Goal: Task Accomplishment & Management: Use online tool/utility

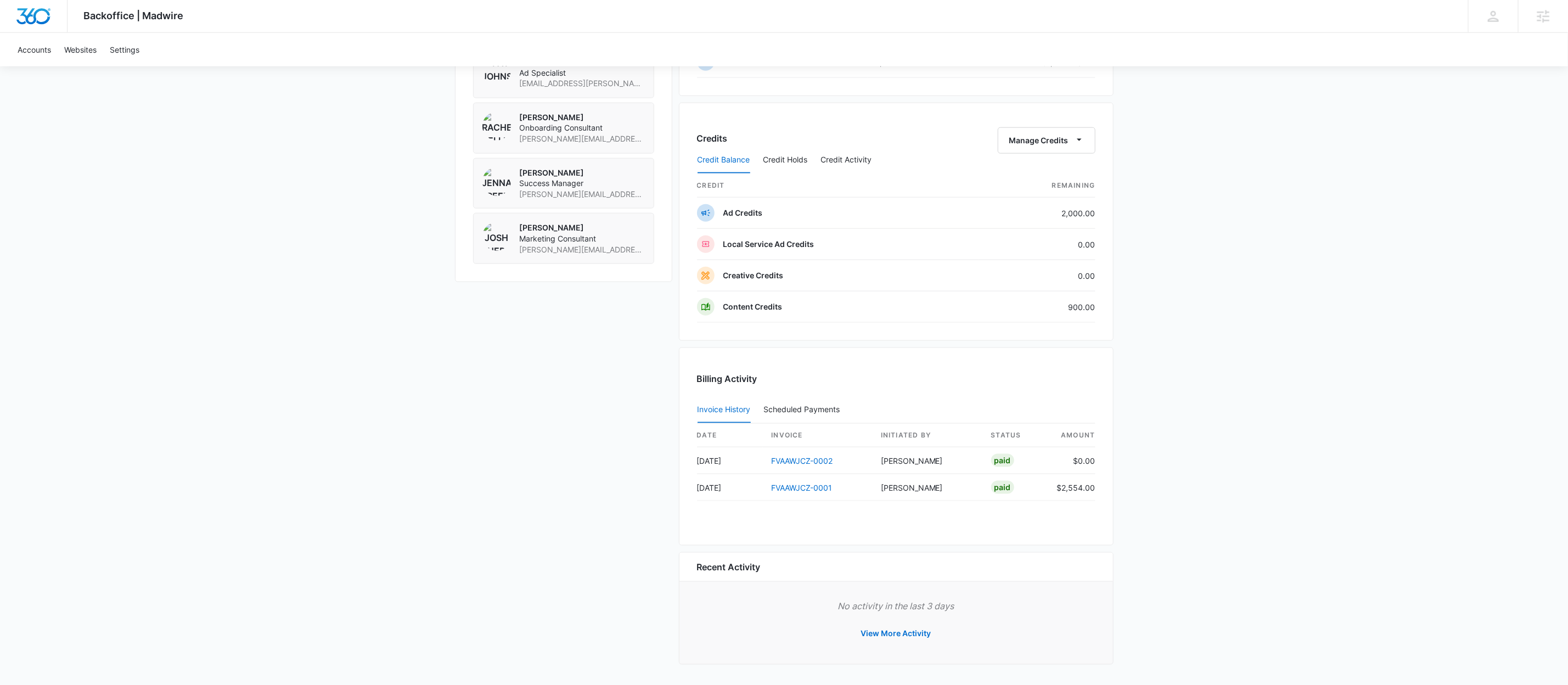
scroll to position [842, 0]
click at [914, 627] on button "View More Activity" at bounding box center [896, 633] width 92 height 26
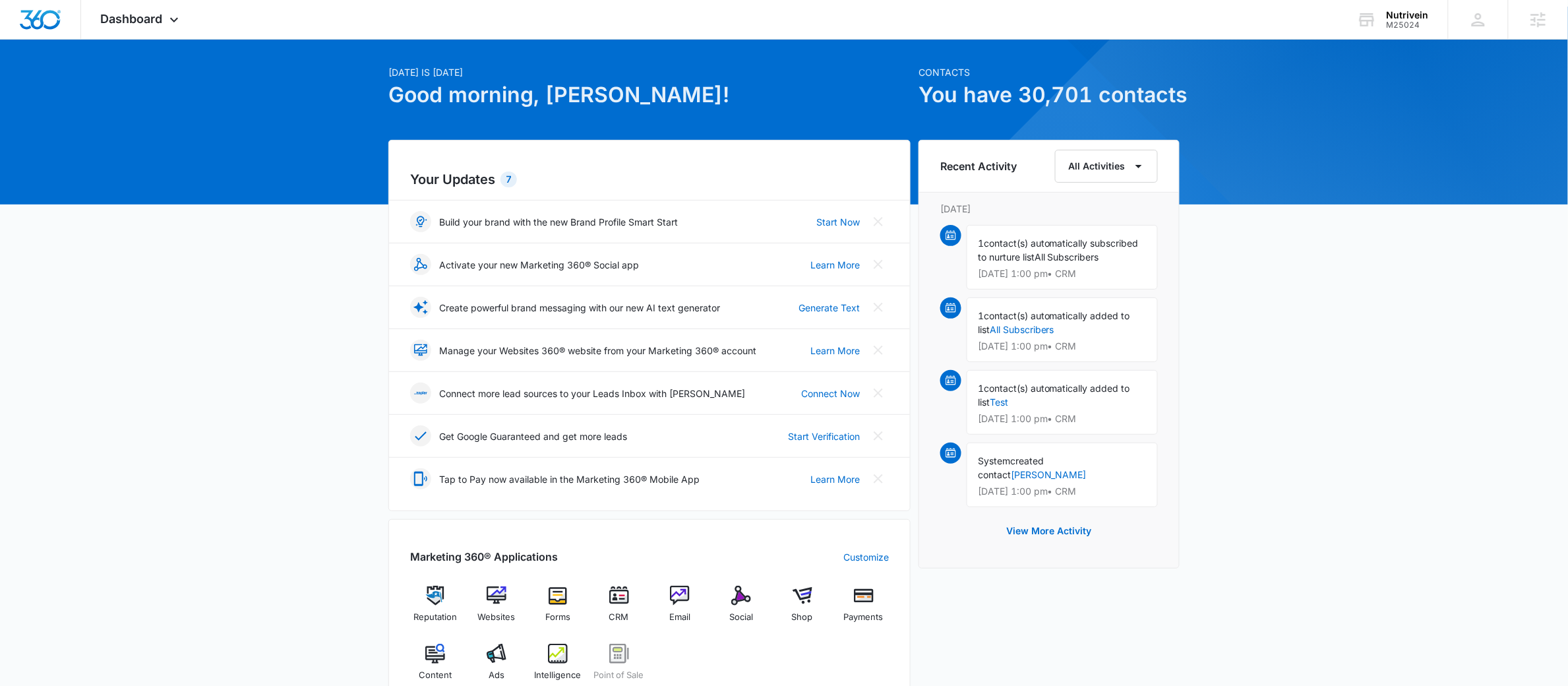
scroll to position [50, 0]
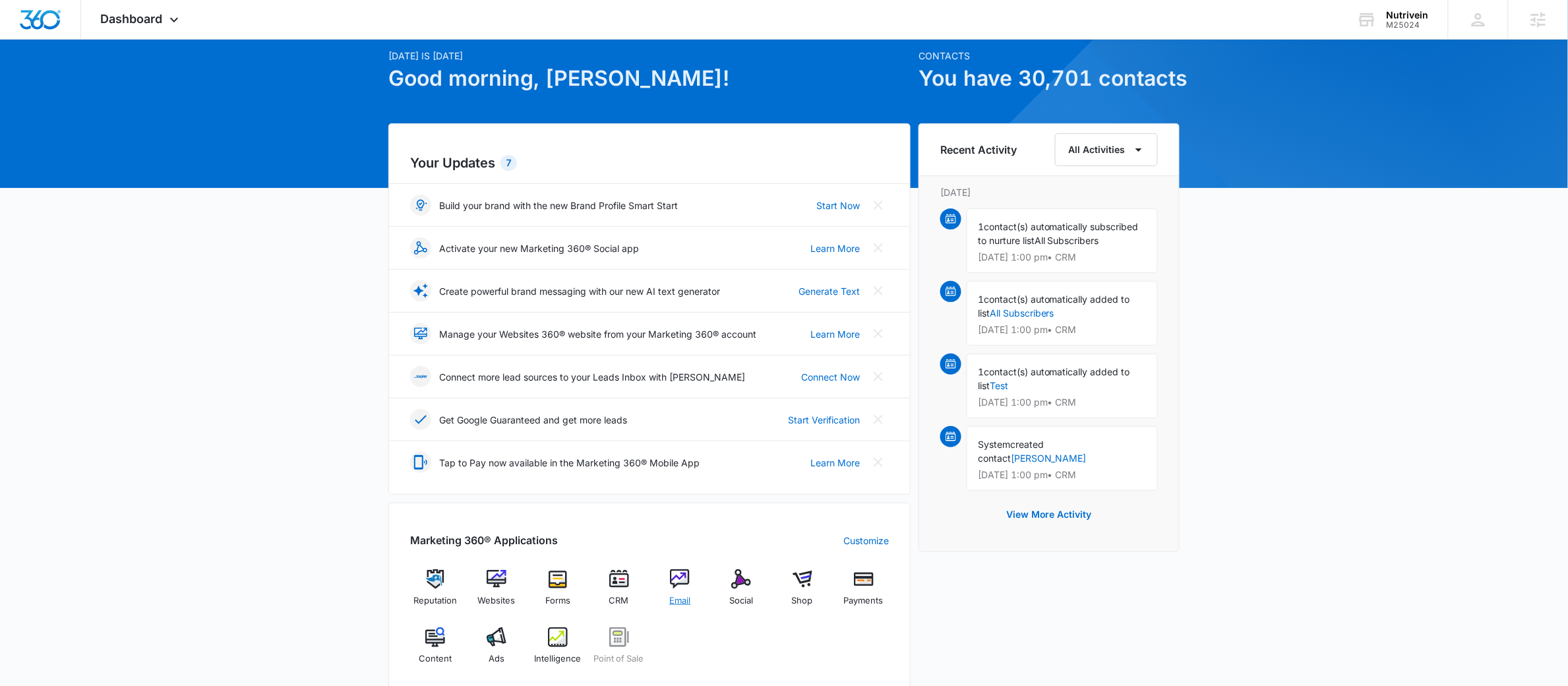
click at [665, 598] on div "Email" at bounding box center [680, 593] width 50 height 47
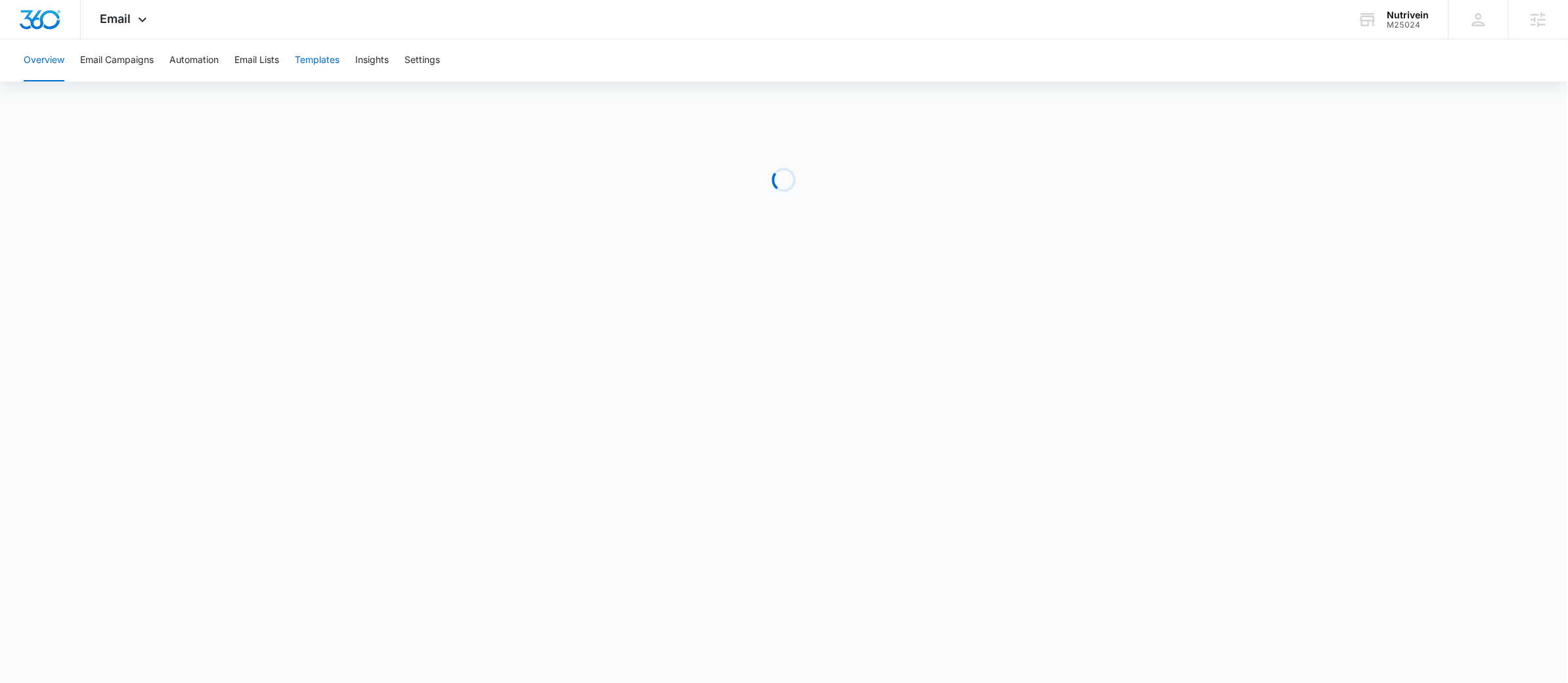
click at [329, 58] on button "Templates" at bounding box center [316, 60] width 45 height 42
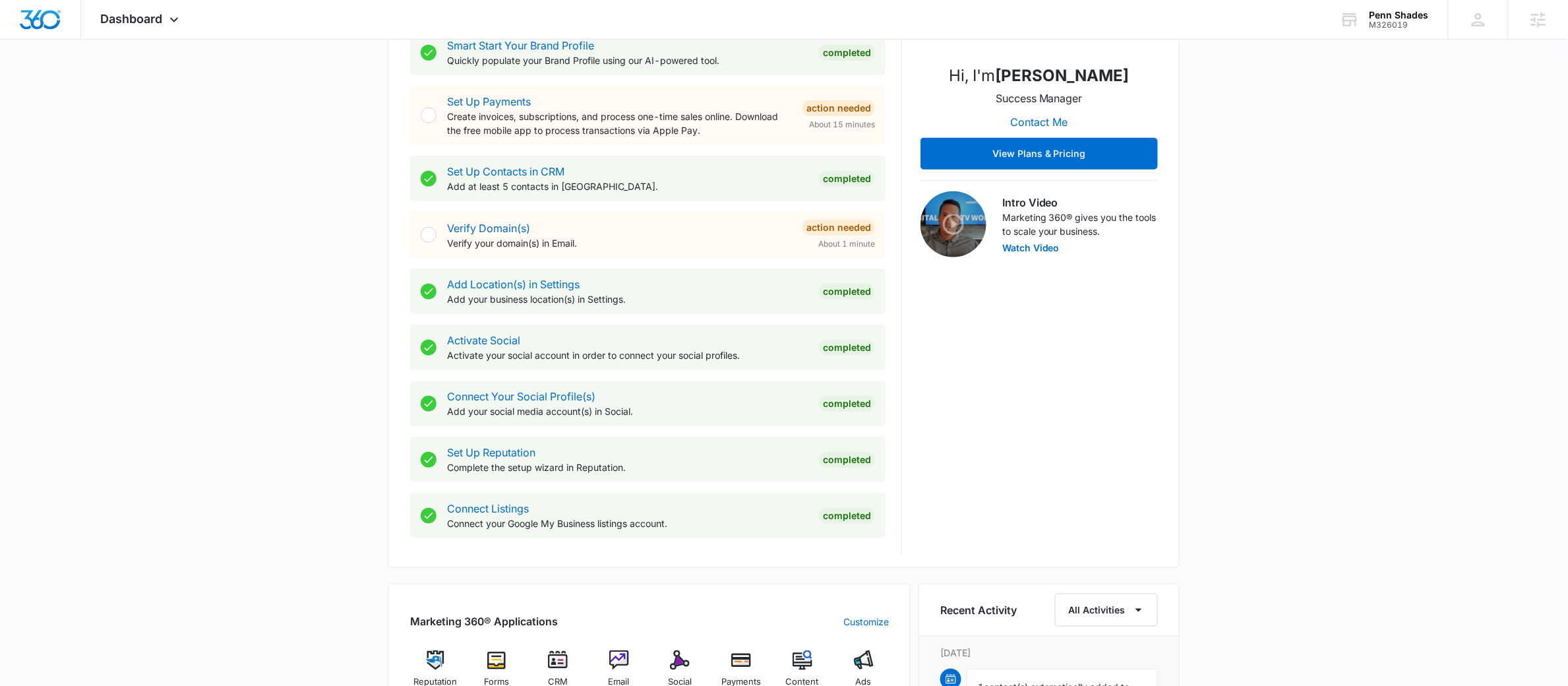
scroll to position [561, 0]
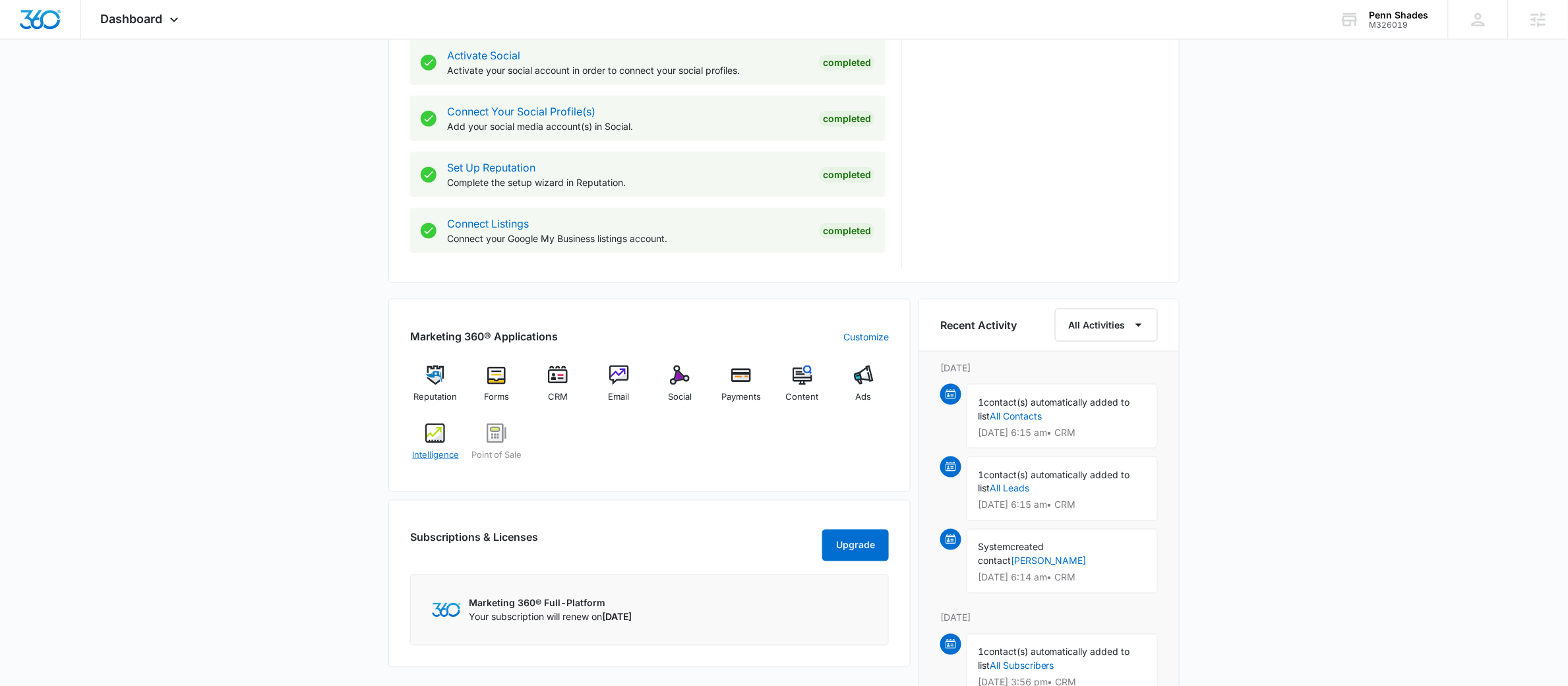
click at [437, 441] on img at bounding box center [434, 433] width 20 height 20
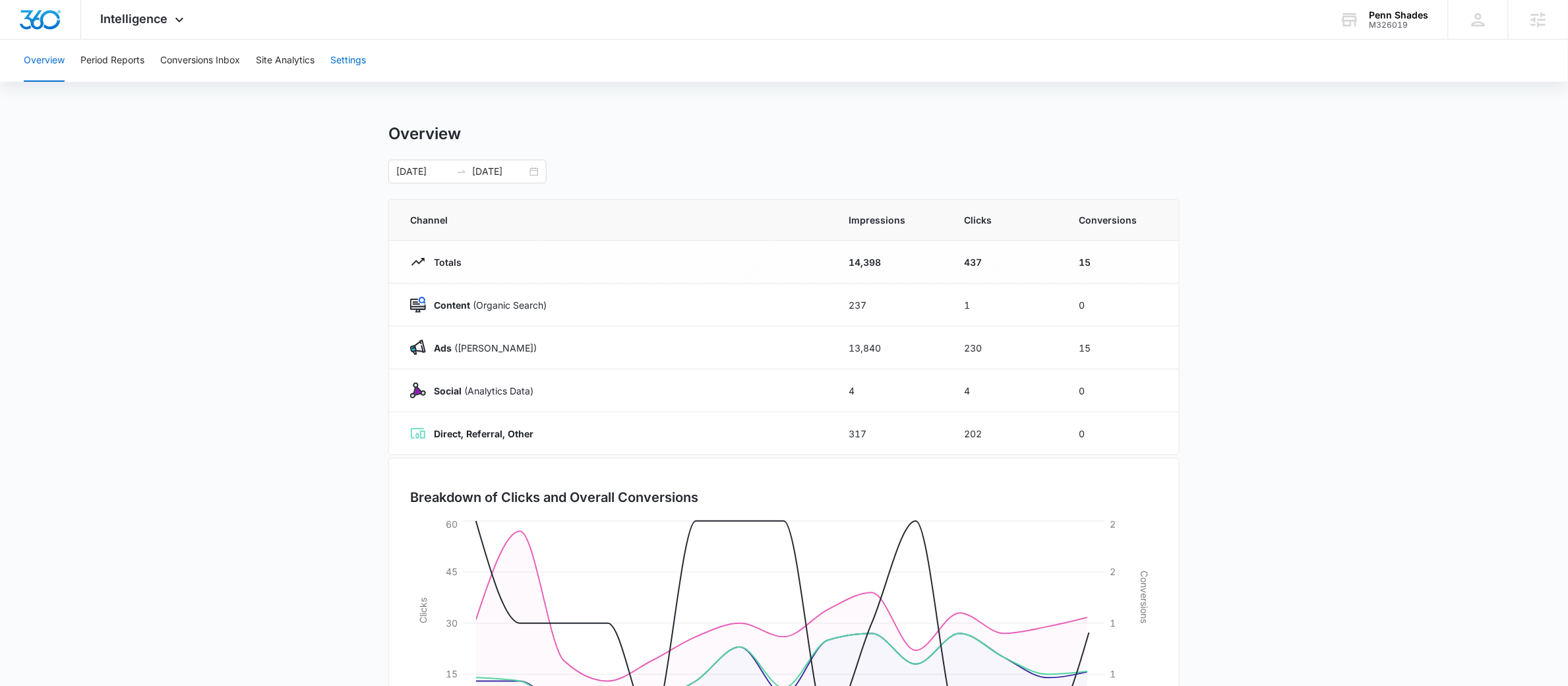
click at [348, 58] on button "Settings" at bounding box center [348, 61] width 35 height 43
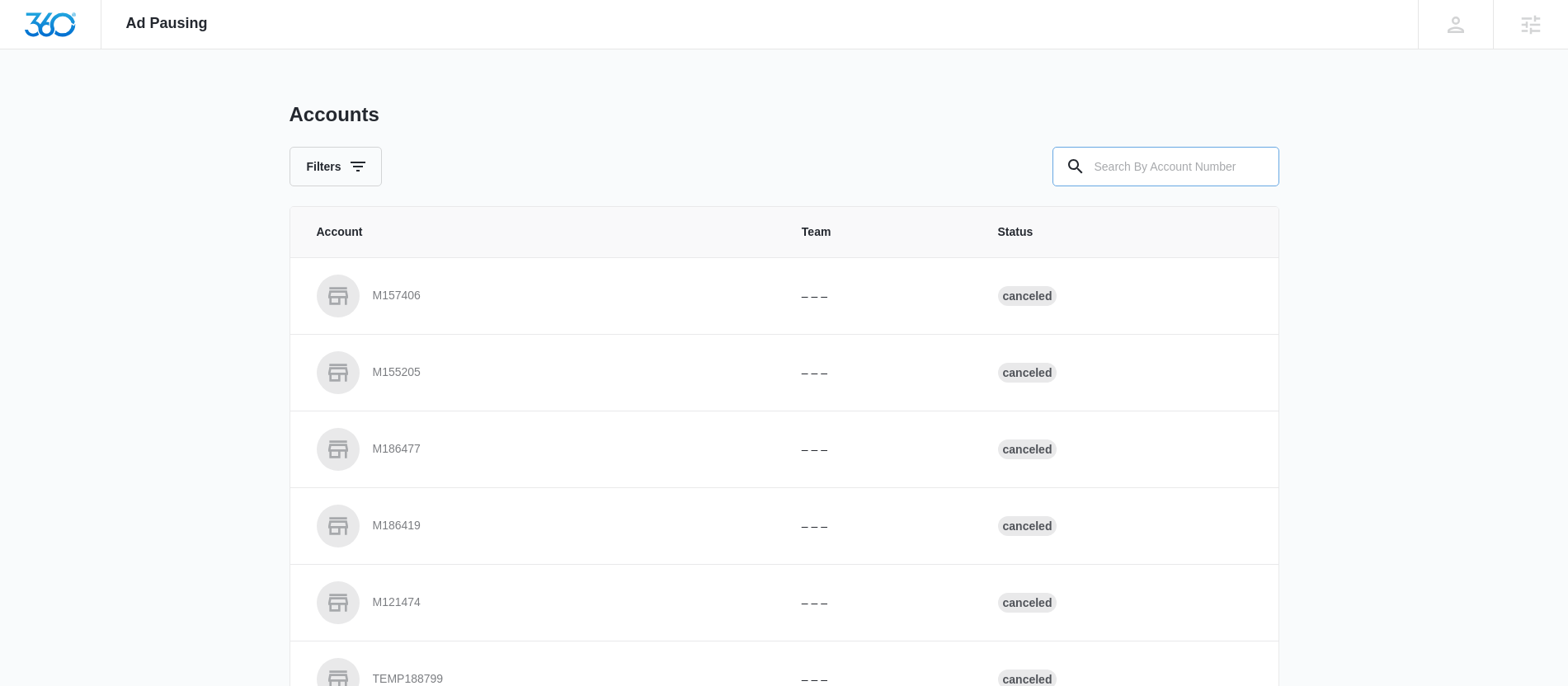
click at [1144, 157] on input "text" at bounding box center [1166, 167] width 227 height 39
paste input "M326019"
type input "M326019"
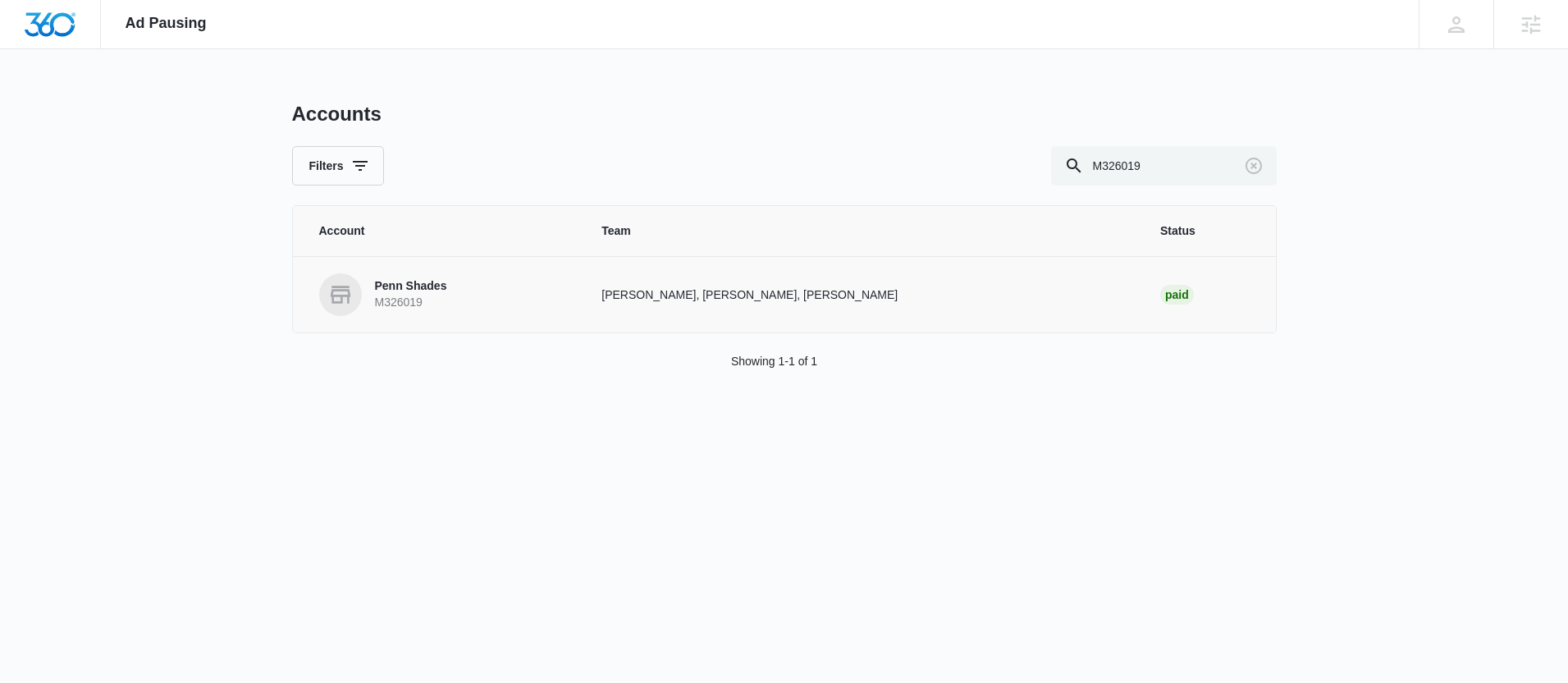
click at [393, 289] on p "Penn Shades" at bounding box center [411, 286] width 73 height 17
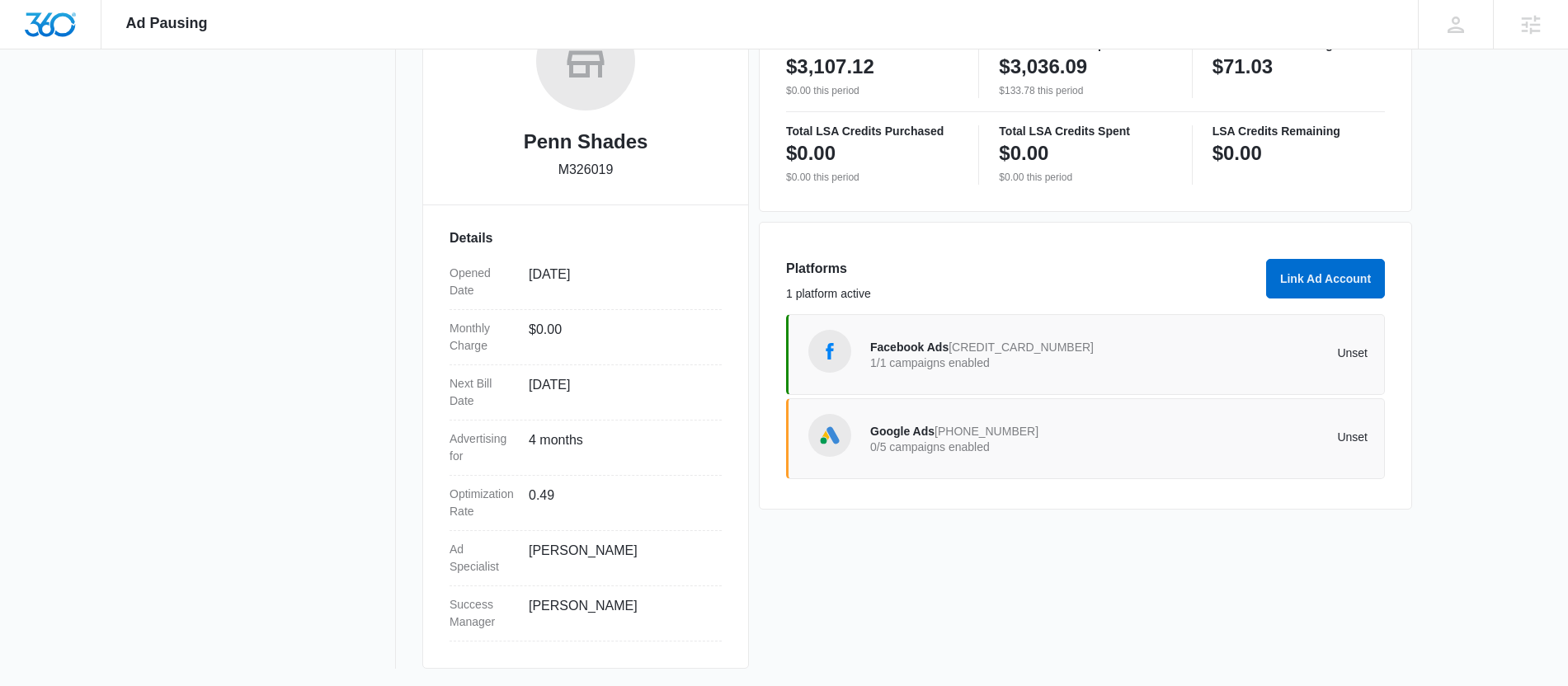
scroll to position [307, 0]
click at [1124, 348] on p "Unset" at bounding box center [1244, 351] width 249 height 12
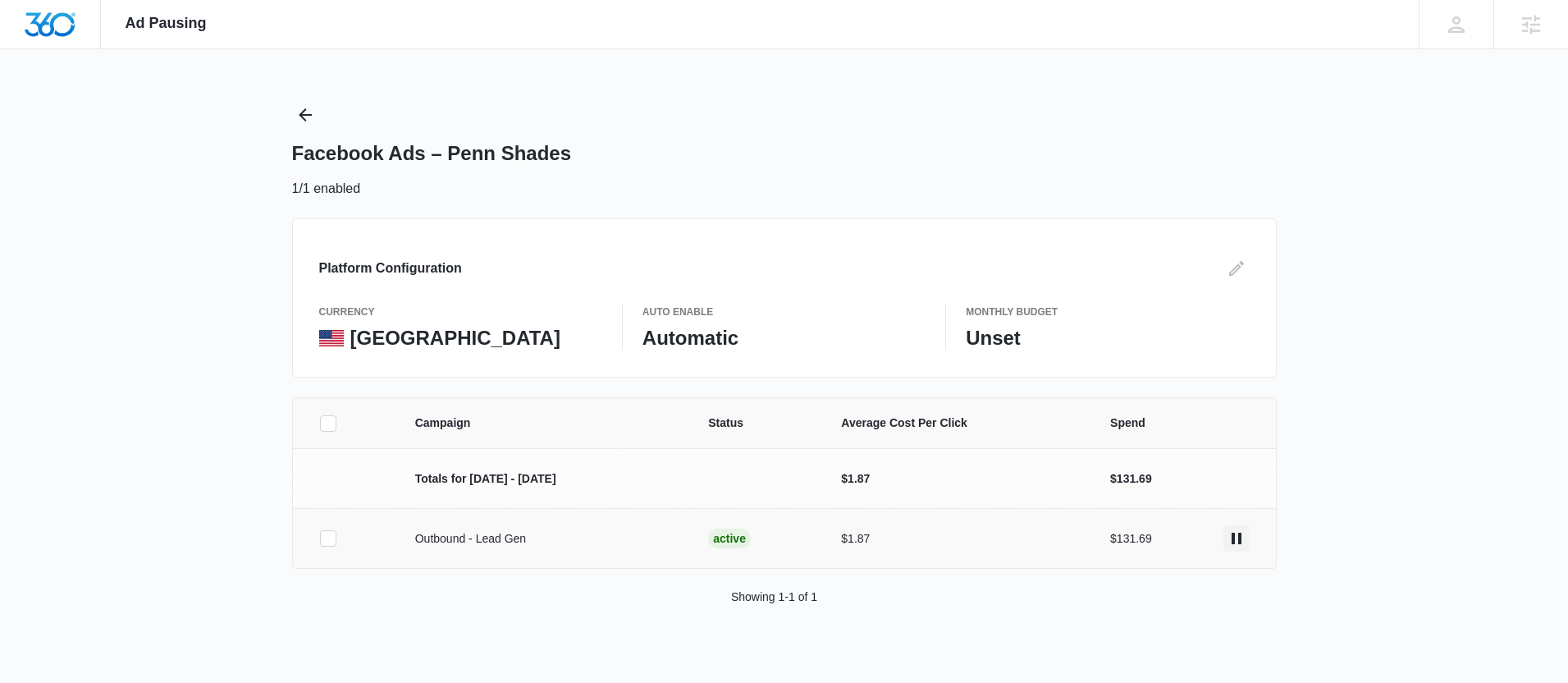
click at [1237, 539] on icon "actions.pause" at bounding box center [1236, 539] width 20 height 20
